Goal: Find specific page/section: Find specific page/section

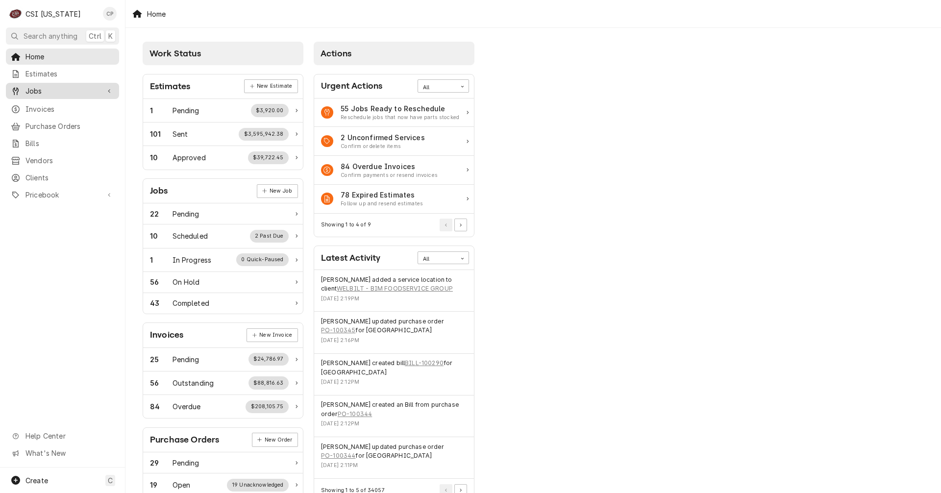
click at [58, 86] on span "Jobs" at bounding box center [62, 91] width 74 height 10
click at [53, 106] on span "Jobs" at bounding box center [69, 108] width 89 height 10
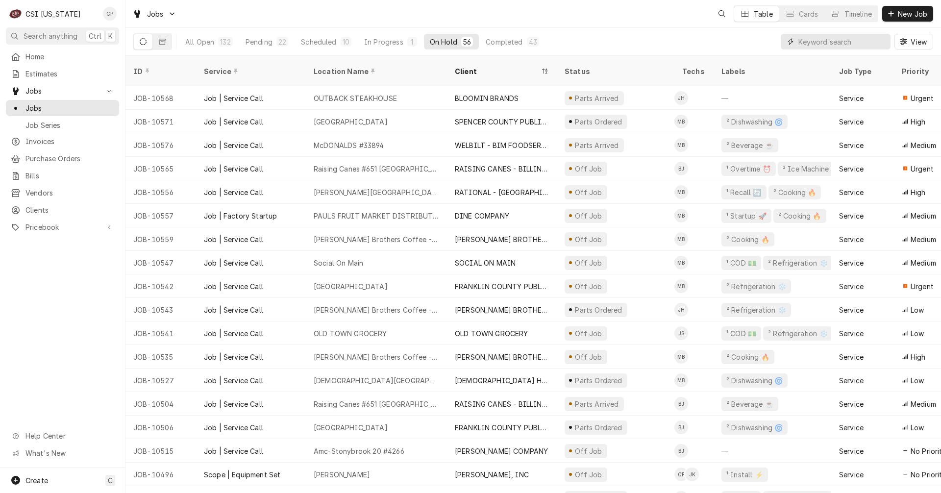
click at [830, 41] on input "Dynamic Content Wrapper" at bounding box center [842, 42] width 87 height 16
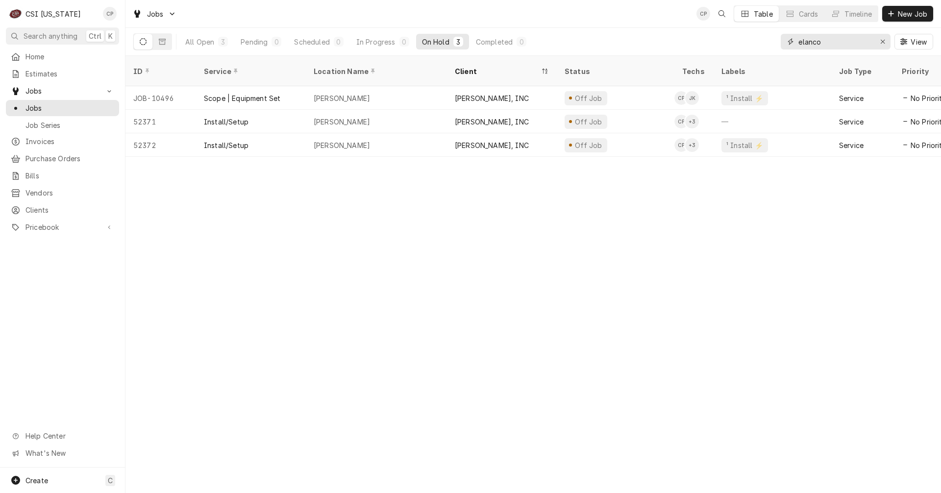
drag, startPoint x: 844, startPoint y: 46, endPoint x: 768, endPoint y: 43, distance: 75.6
click at [768, 43] on div "All Open 3 Pending 0 Scheduled 0 In Progress 0 On Hold 3 Completed 0 elanco View" at bounding box center [533, 41] width 800 height 27
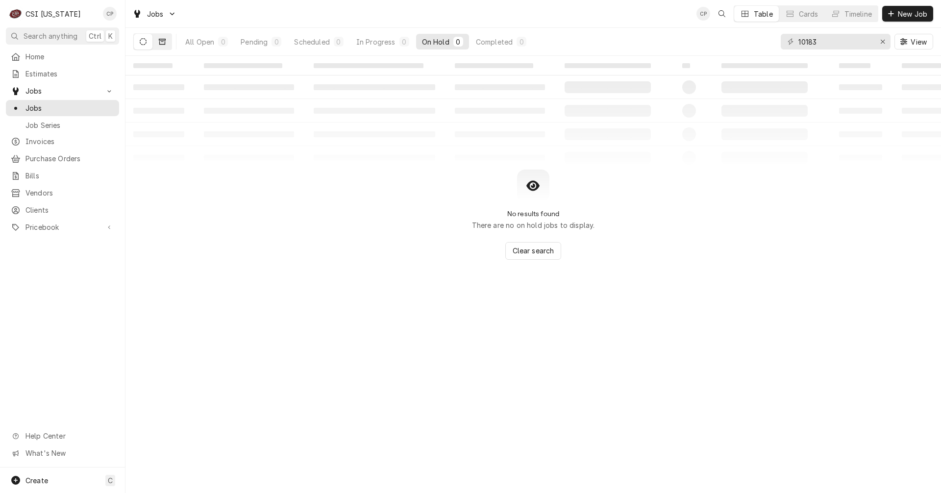
click at [158, 42] on button "Dynamic Content Wrapper" at bounding box center [162, 42] width 19 height 16
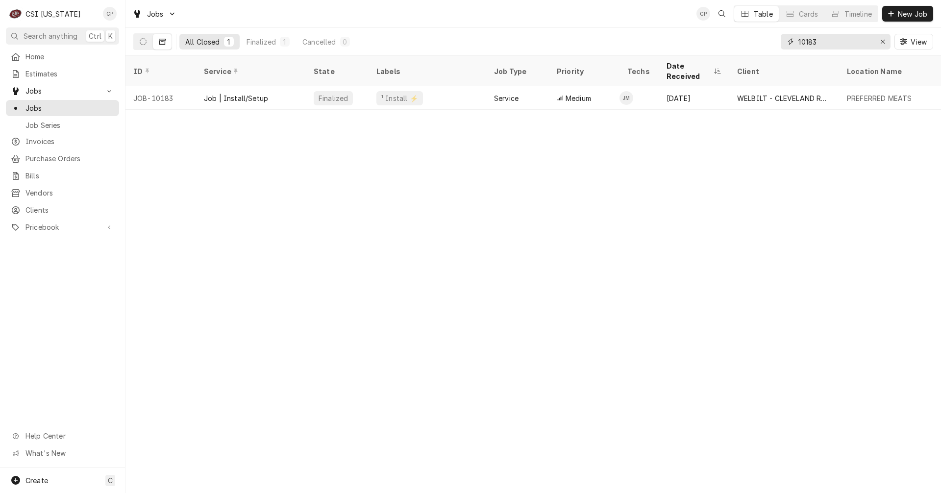
click at [832, 44] on input "10183" at bounding box center [836, 42] width 74 height 16
click at [833, 43] on input "10197" at bounding box center [836, 42] width 74 height 16
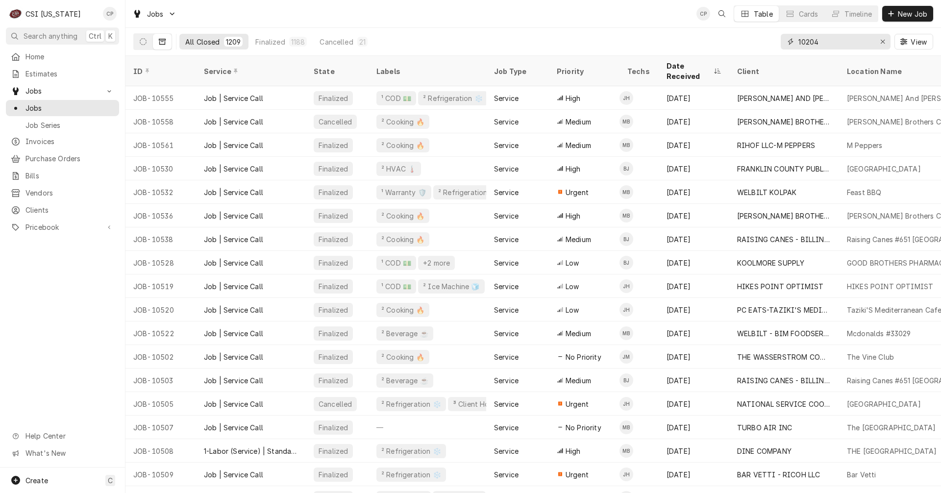
type input "10204"
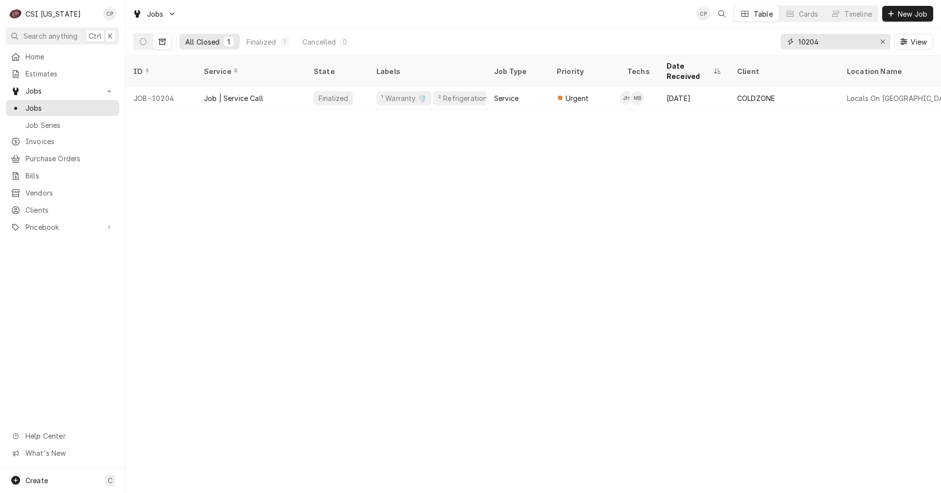
drag, startPoint x: 824, startPoint y: 42, endPoint x: 794, endPoint y: 44, distance: 30.5
click at [794, 44] on div "10204" at bounding box center [836, 42] width 110 height 16
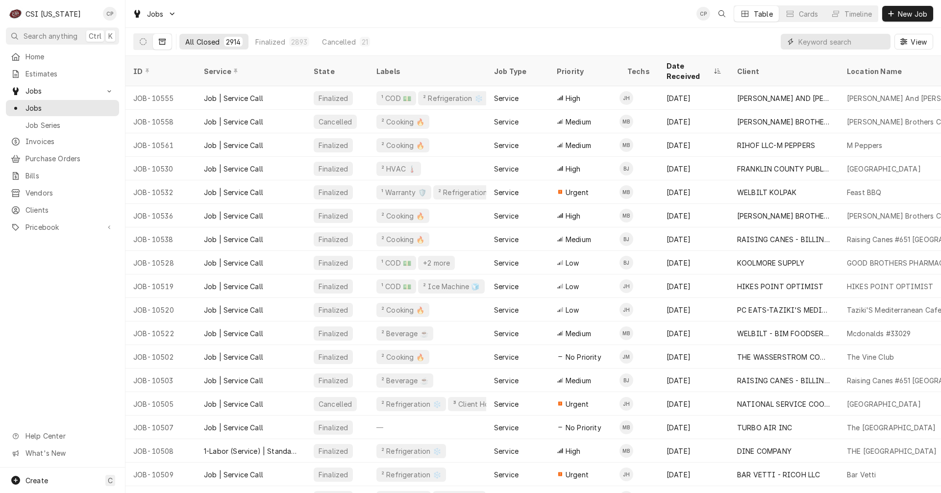
click at [834, 45] on input "Dynamic Content Wrapper" at bounding box center [842, 42] width 87 height 16
click at [857, 41] on input "Dynamic Content Wrapper" at bounding box center [842, 42] width 87 height 16
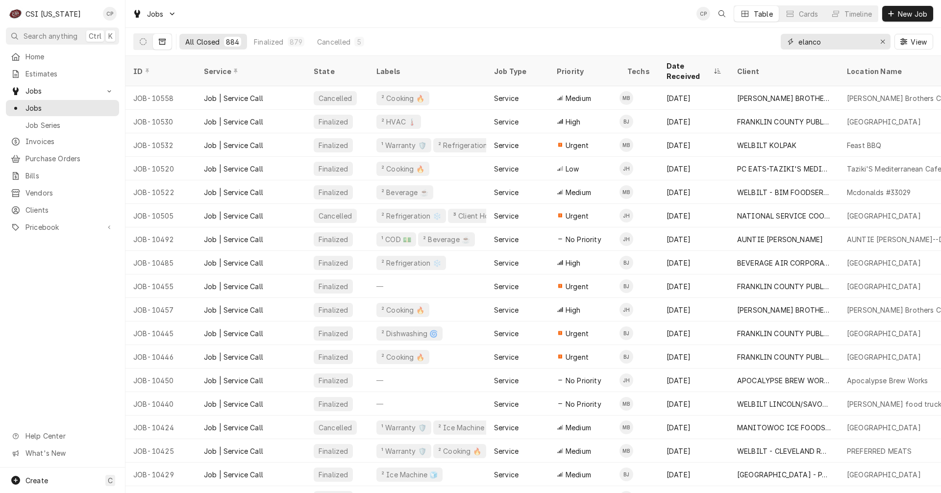
type input "elanco"
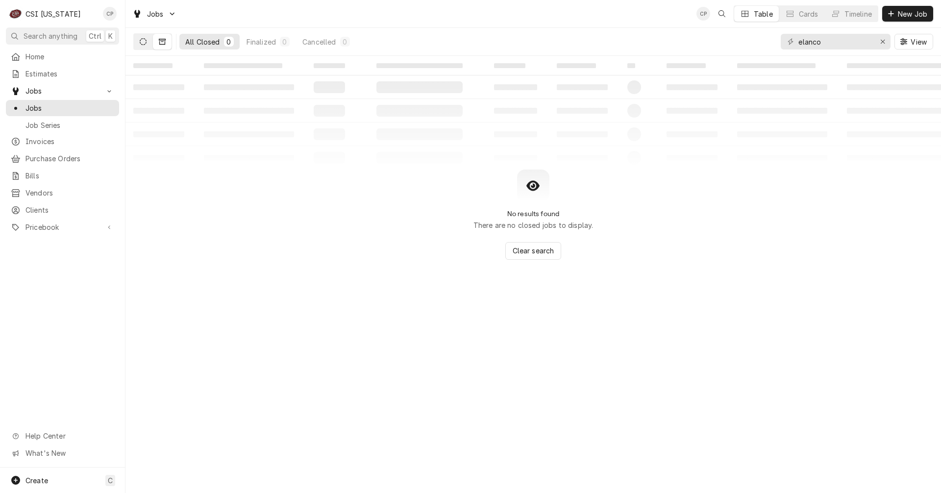
click at [145, 44] on icon "Dynamic Content Wrapper" at bounding box center [143, 41] width 7 height 7
